Goal: Task Accomplishment & Management: Use online tool/utility

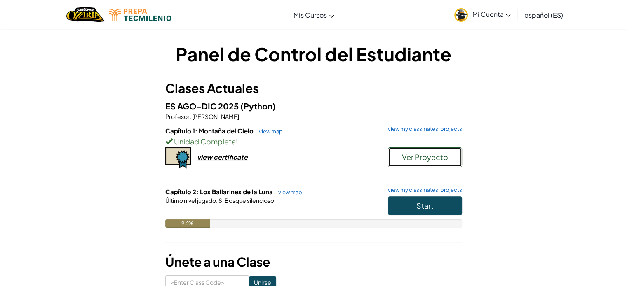
click at [412, 158] on span "Ver Proyecto" at bounding box center [425, 156] width 46 height 9
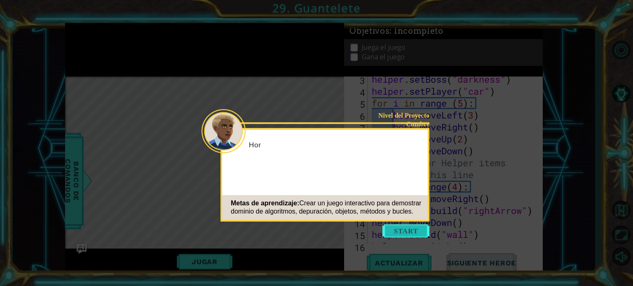
scroll to position [83, 0]
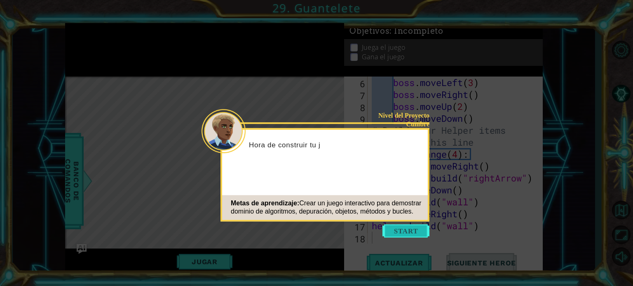
click at [404, 232] on button "Start" at bounding box center [405, 231] width 47 height 13
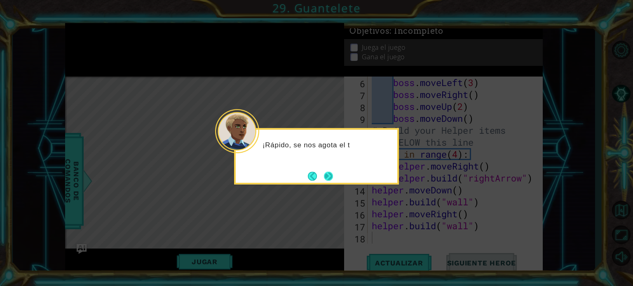
click at [330, 176] on button "Next" at bounding box center [328, 176] width 15 height 15
click at [330, 176] on button "Next" at bounding box center [329, 177] width 12 height 12
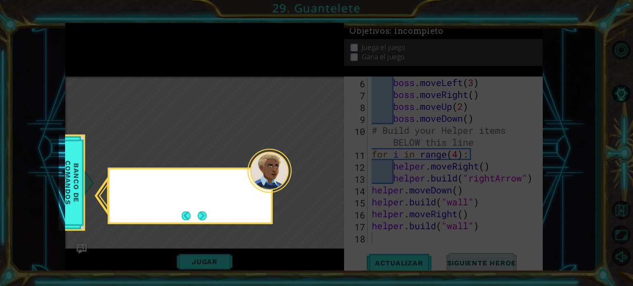
click at [330, 176] on icon at bounding box center [316, 143] width 633 height 286
click at [198, 220] on button "Next" at bounding box center [201, 215] width 15 height 15
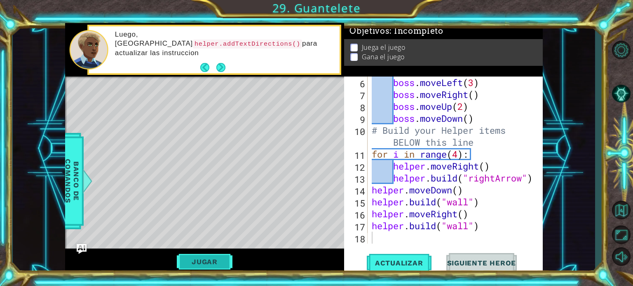
click at [217, 260] on button "Jugar" at bounding box center [205, 262] width 56 height 16
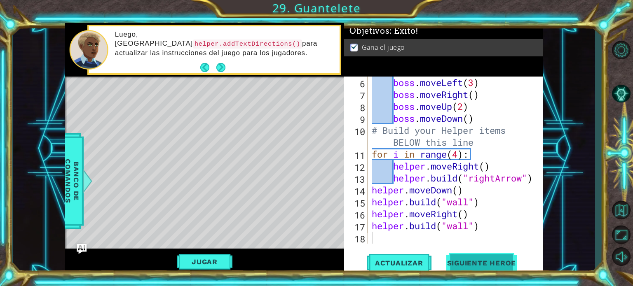
click at [469, 260] on span "Siguiente Heroe" at bounding box center [482, 264] width 86 height 8
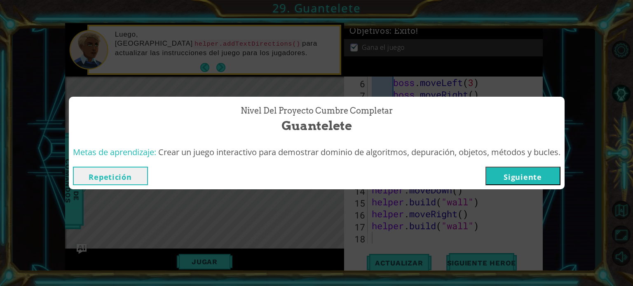
click at [509, 173] on button "Siguiente" at bounding box center [522, 176] width 75 height 19
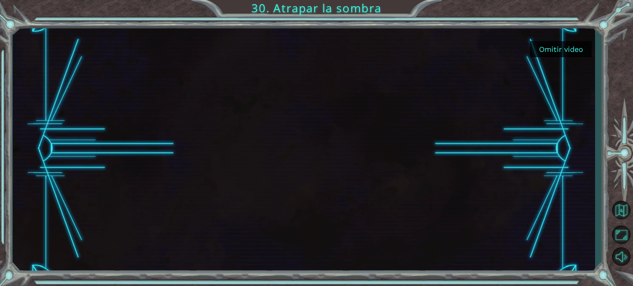
click at [559, 49] on button "Omitir video" at bounding box center [561, 49] width 62 height 16
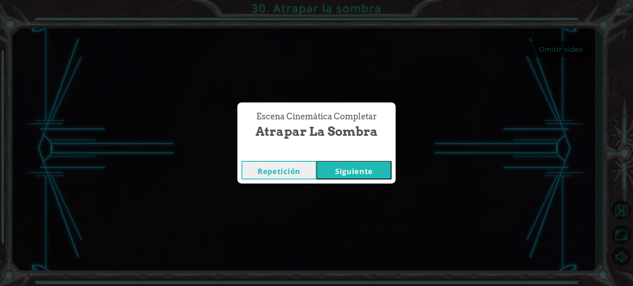
click at [337, 170] on button "Siguiente" at bounding box center [353, 170] width 75 height 19
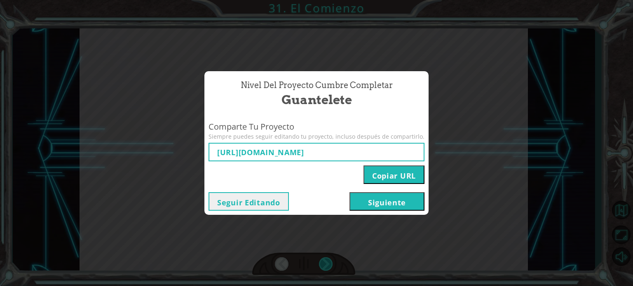
type input "[URL][DOMAIN_NAME]"
click at [356, 158] on input "[URL][DOMAIN_NAME]" at bounding box center [316, 152] width 216 height 19
